Goal: Task Accomplishment & Management: Manage account settings

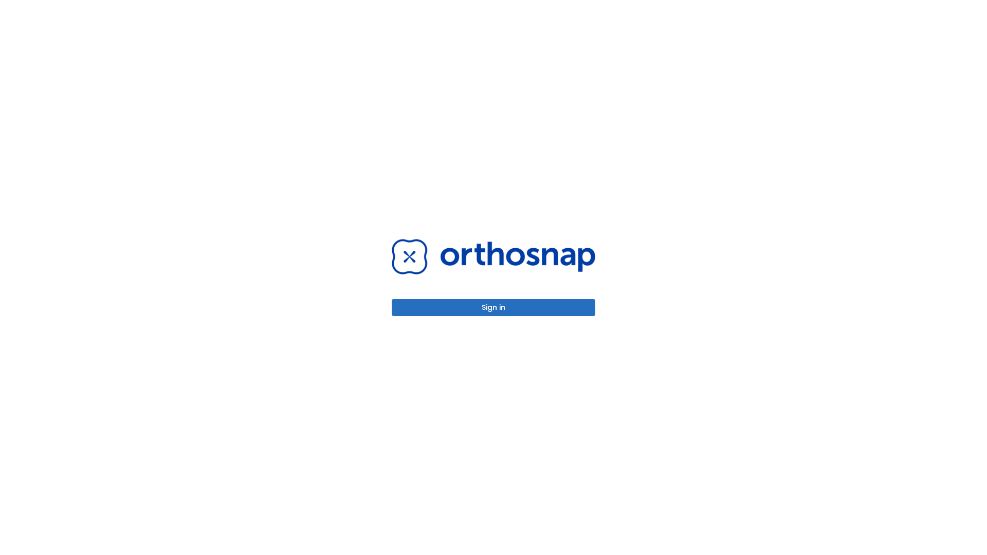
click at [494, 307] on button "Sign in" at bounding box center [494, 307] width 204 height 17
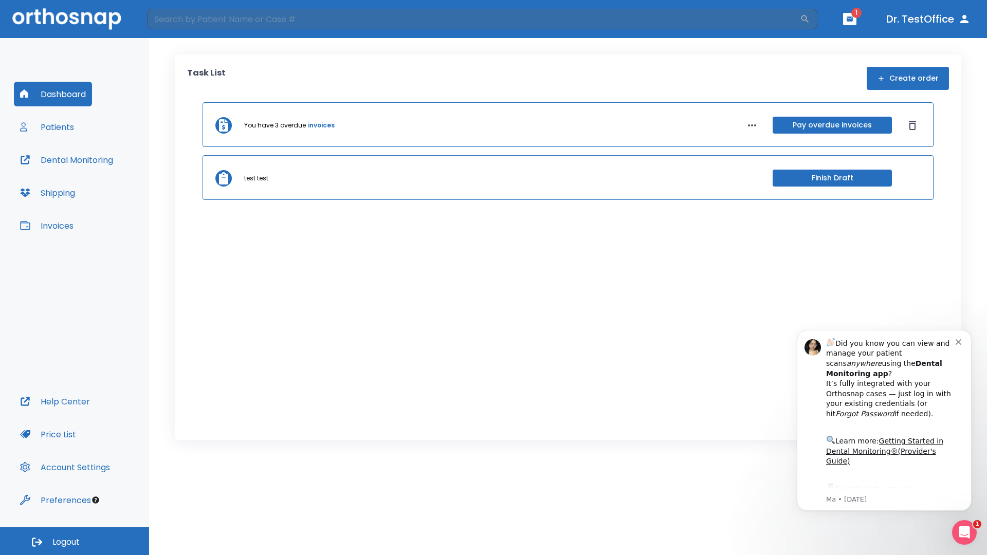
click at [75, 541] on span "Logout" at bounding box center [65, 542] width 27 height 11
